Goal: Task Accomplishment & Management: Use online tool/utility

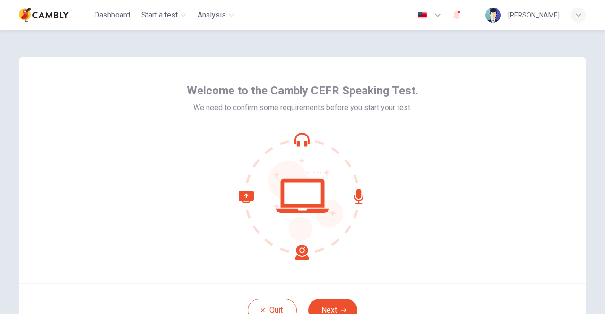
scroll to position [79, 0]
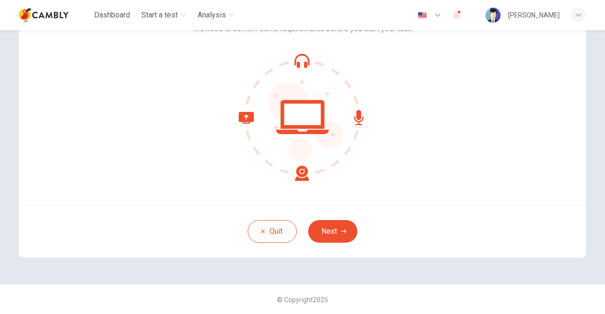
click at [330, 231] on button "Next" at bounding box center [332, 231] width 49 height 23
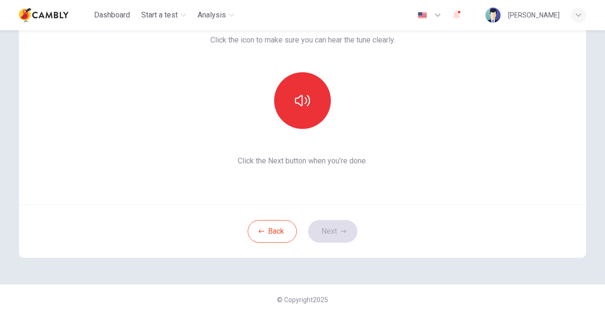
click at [300, 101] on button "button" at bounding box center [302, 100] width 57 height 57
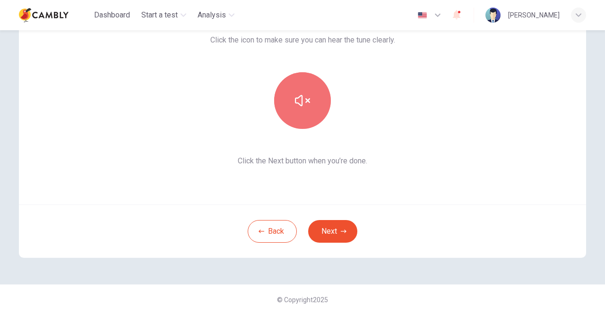
click at [330, 231] on button "Next" at bounding box center [332, 231] width 49 height 23
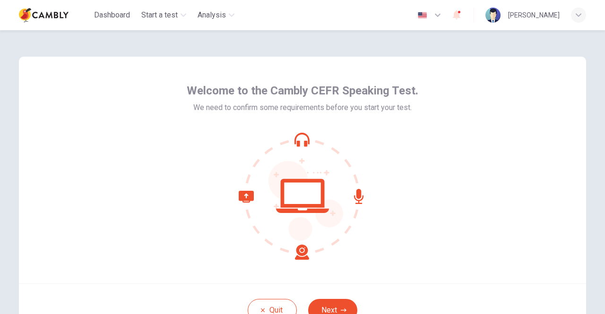
click at [160, 15] on span "Start a test" at bounding box center [159, 14] width 36 height 11
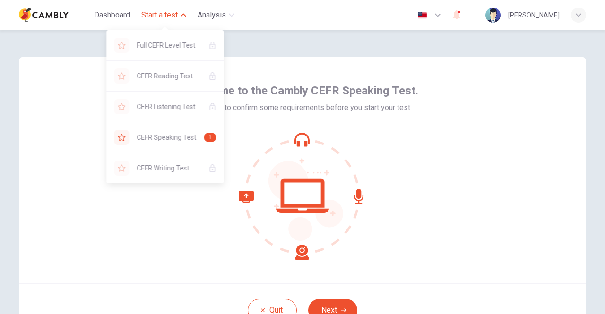
click at [160, 15] on span "Start a test" at bounding box center [159, 14] width 36 height 11
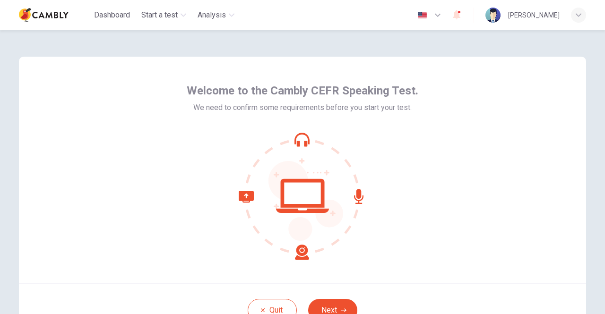
click at [428, 15] on img "button" at bounding box center [423, 15] width 12 height 7
click at [160, 15] on span "Start a test" at bounding box center [159, 14] width 36 height 11
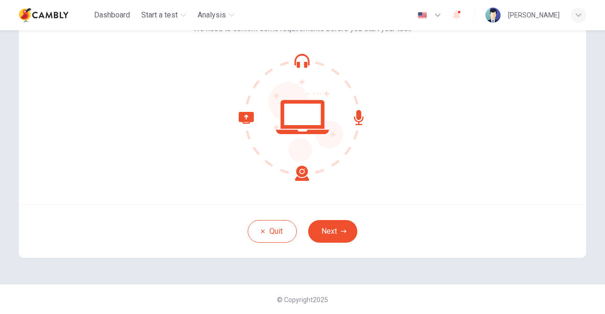
click at [330, 231] on button "Next" at bounding box center [332, 231] width 49 height 23
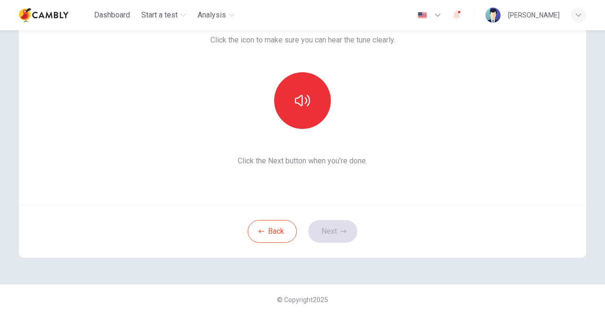
scroll to position [0, 0]
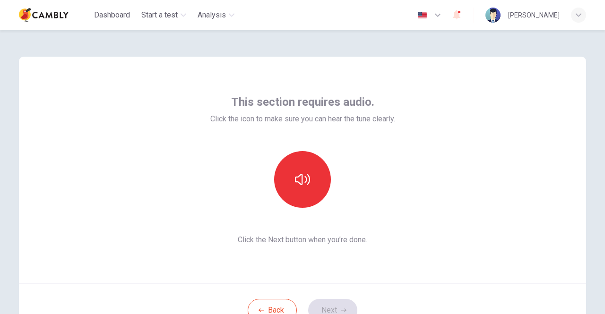
click at [300, 180] on button "button" at bounding box center [302, 179] width 57 height 57
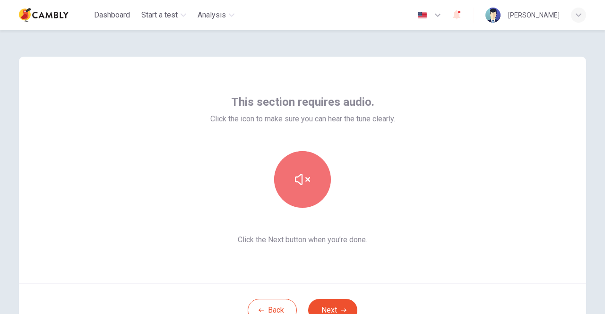
scroll to position [79, 0]
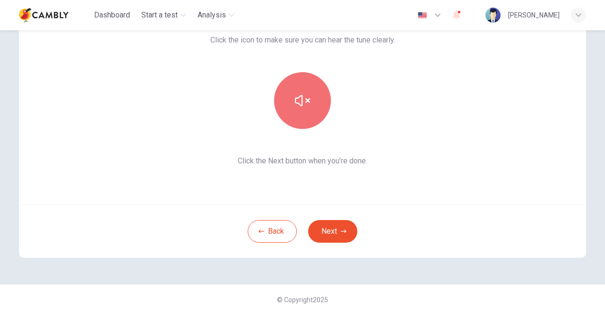
click at [330, 231] on button "Next" at bounding box center [332, 231] width 49 height 23
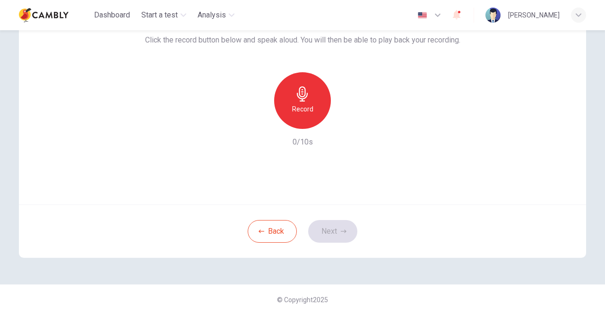
click at [300, 109] on h6 "Record" at bounding box center [302, 109] width 21 height 11
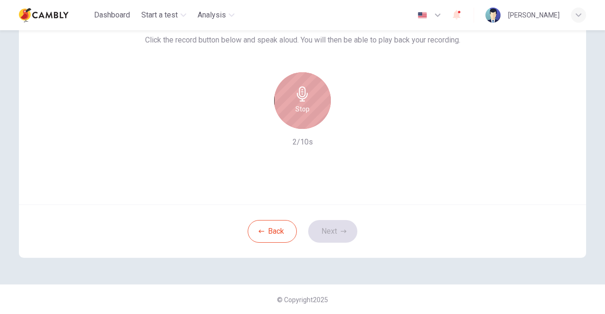
click at [300, 109] on h6 "Stop" at bounding box center [302, 109] width 14 height 11
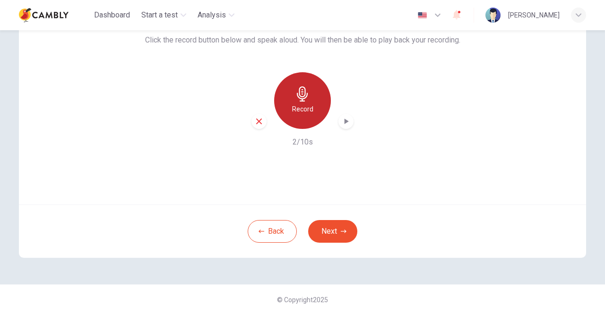
click at [330, 231] on button "Next" at bounding box center [332, 231] width 49 height 23
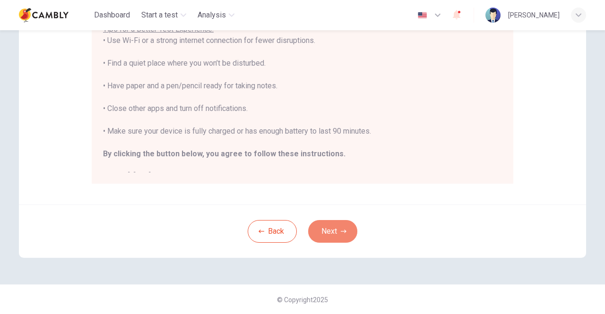
scroll to position [10, 0]
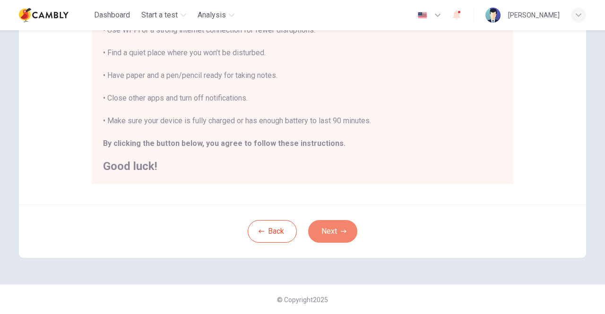
click at [330, 231] on button "Next" at bounding box center [332, 231] width 49 height 23
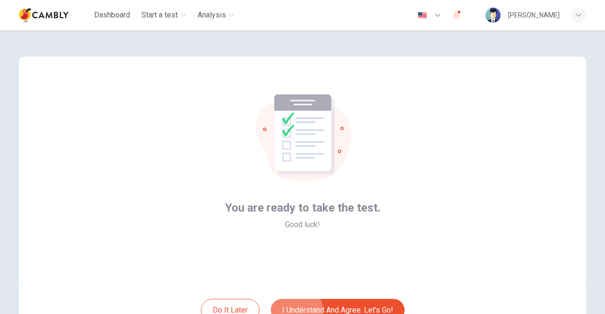
scroll to position [79, 0]
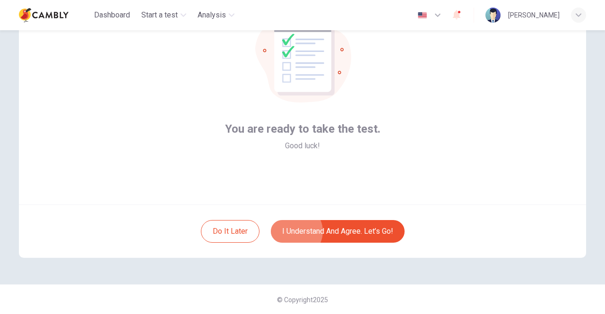
click at [335, 231] on button "I understand and agree. Let’s go!" at bounding box center [338, 231] width 134 height 23
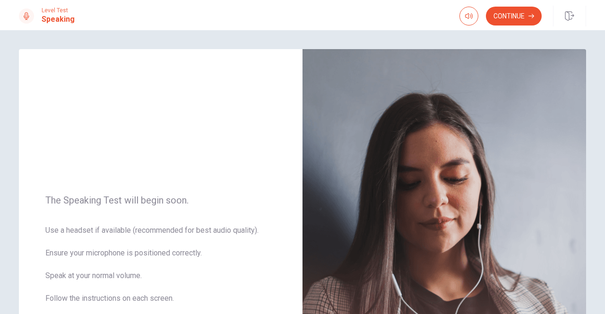
click at [469, 16] on button "button" at bounding box center [469, 16] width 19 height 19
click at [514, 16] on button "Continue" at bounding box center [514, 16] width 56 height 19
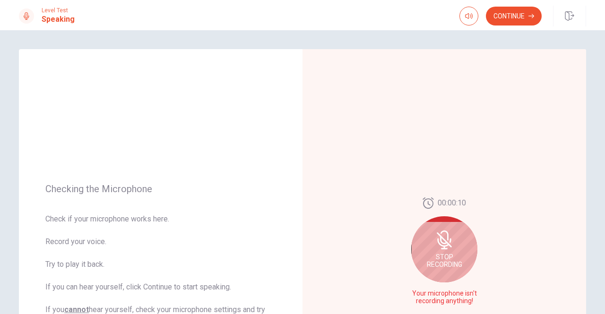
click at [469, 16] on button "button" at bounding box center [469, 16] width 19 height 19
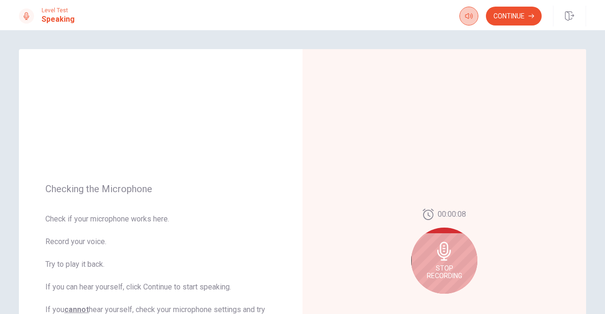
click at [469, 16] on button "button" at bounding box center [469, 16] width 19 height 19
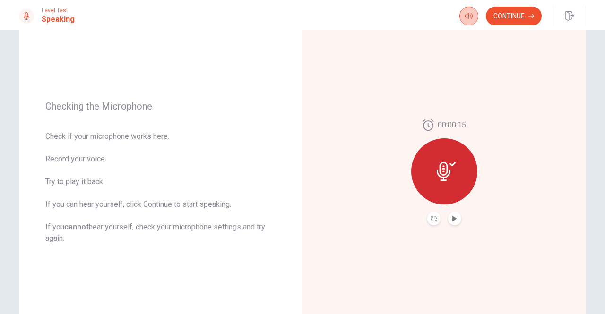
click at [452, 219] on button "Play Audio" at bounding box center [454, 218] width 13 height 13
click at [514, 16] on button "Continue" at bounding box center [514, 16] width 56 height 19
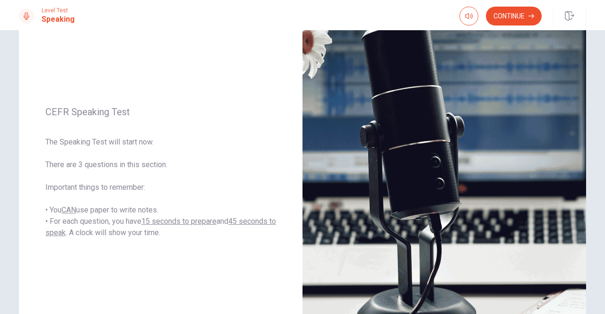
click at [303, 212] on button "Continue" at bounding box center [302, 212] width 51 height 19
click at [514, 16] on button "Continue" at bounding box center [514, 16] width 56 height 19
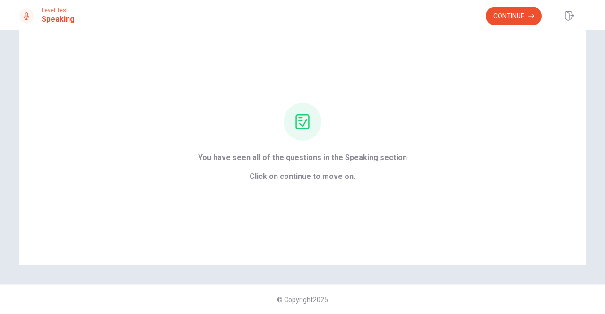
scroll to position [0, 0]
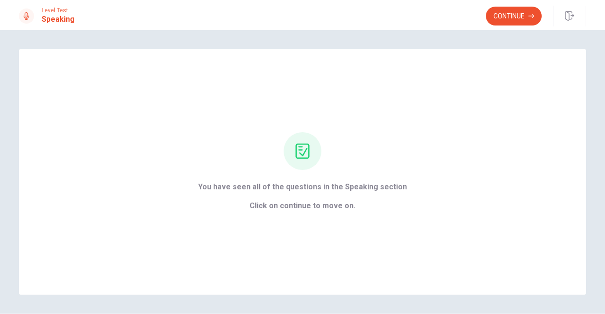
click at [514, 16] on button "Continue" at bounding box center [514, 16] width 56 height 19
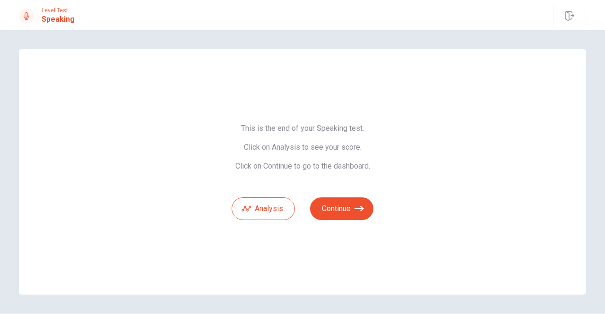
click at [339, 209] on button "Continue" at bounding box center [341, 209] width 63 height 23
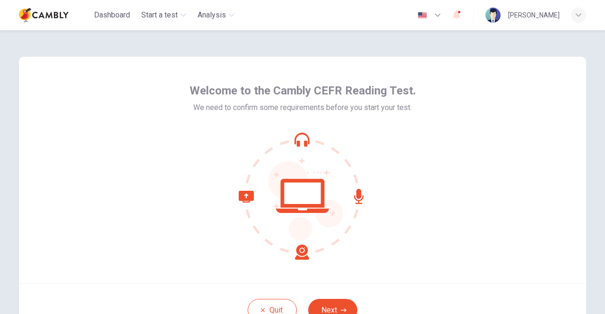
scroll to position [79, 0]
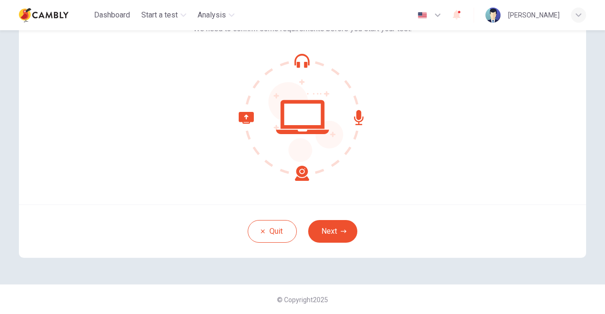
click at [330, 231] on button "Next" at bounding box center [332, 231] width 49 height 23
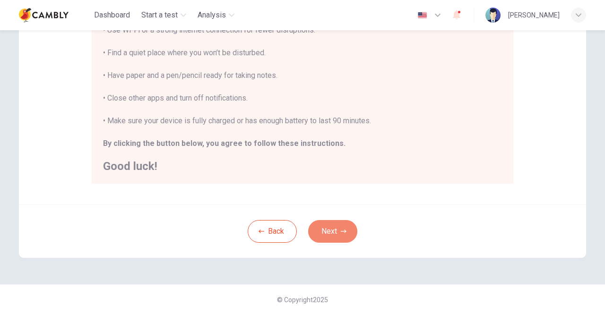
scroll to position [86, 0]
